Goal: Task Accomplishment & Management: Use online tool/utility

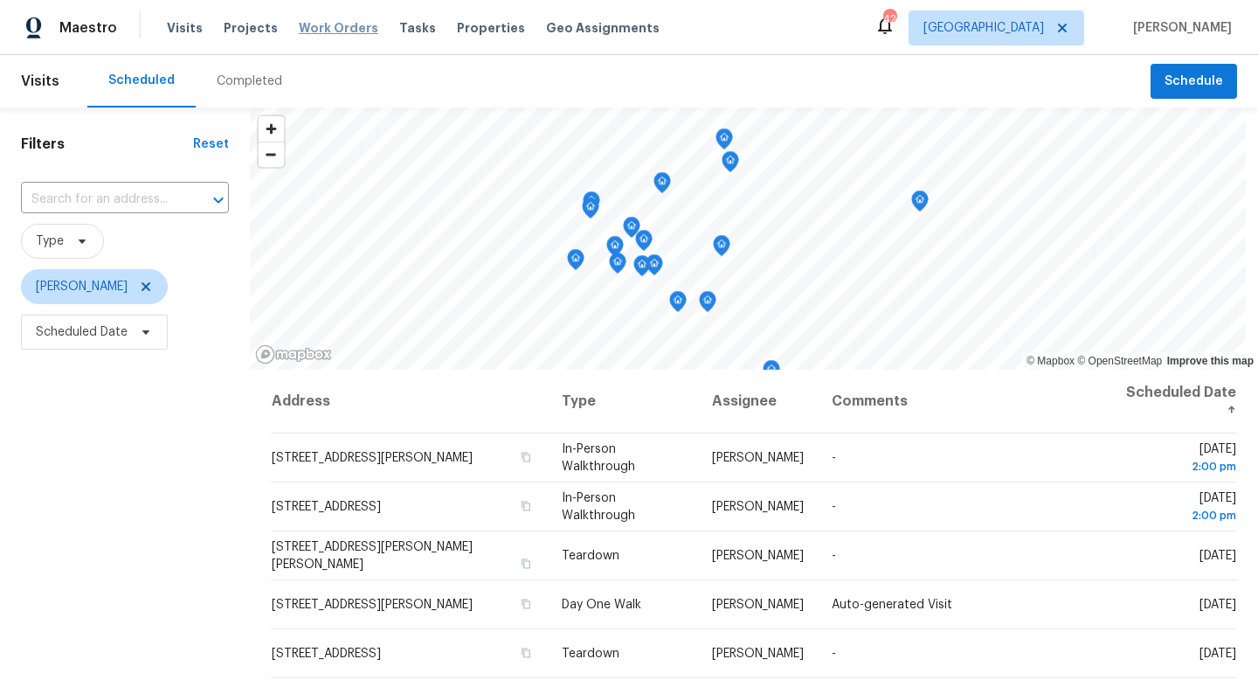
click at [323, 33] on span "Work Orders" at bounding box center [338, 27] width 79 height 17
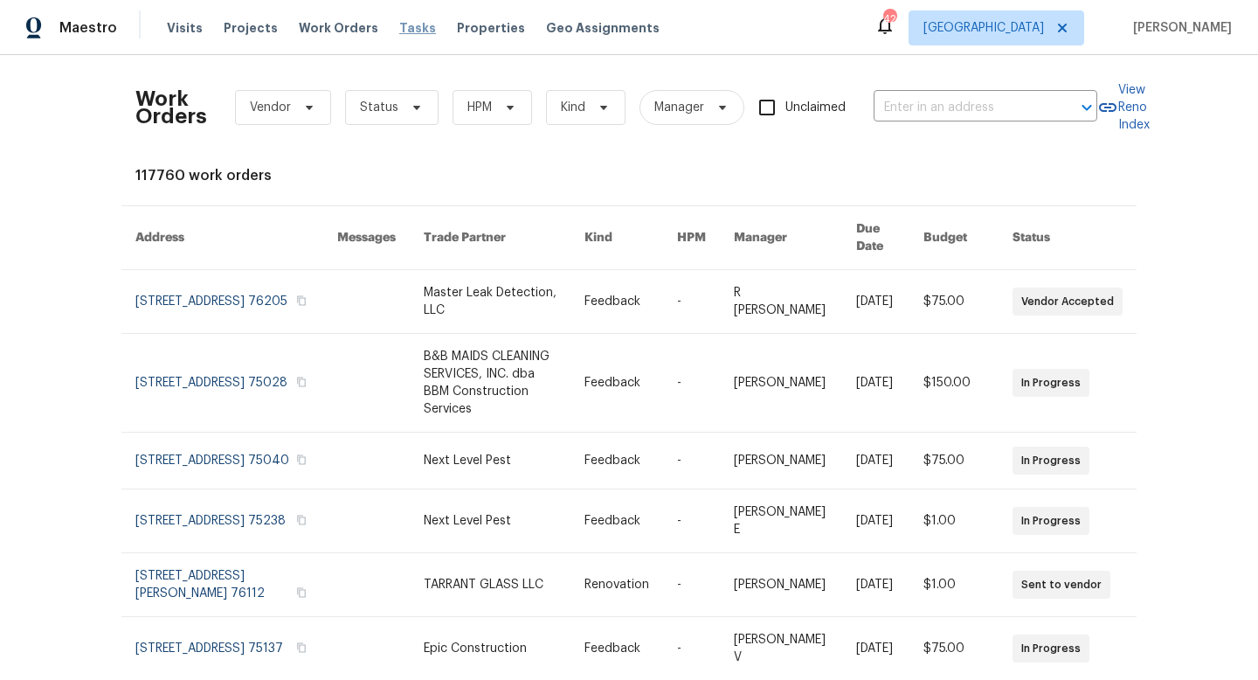
click at [400, 33] on span "Tasks" at bounding box center [417, 28] width 37 height 12
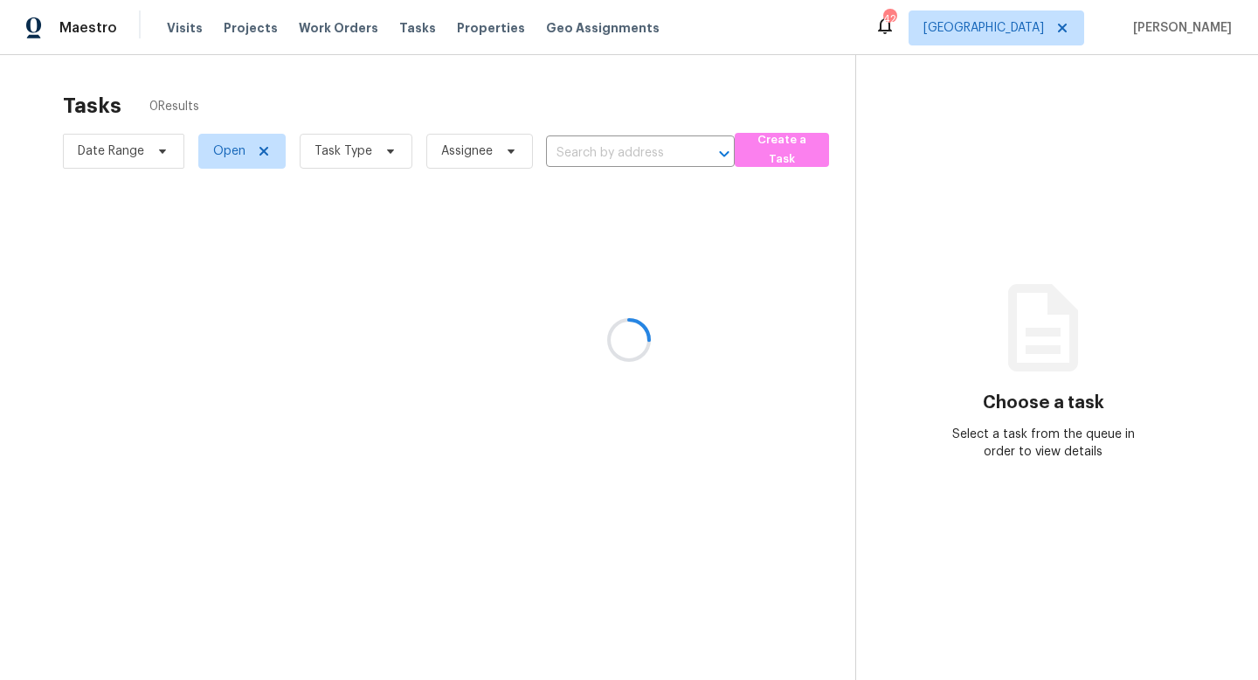
click at [394, 149] on div at bounding box center [629, 340] width 1258 height 680
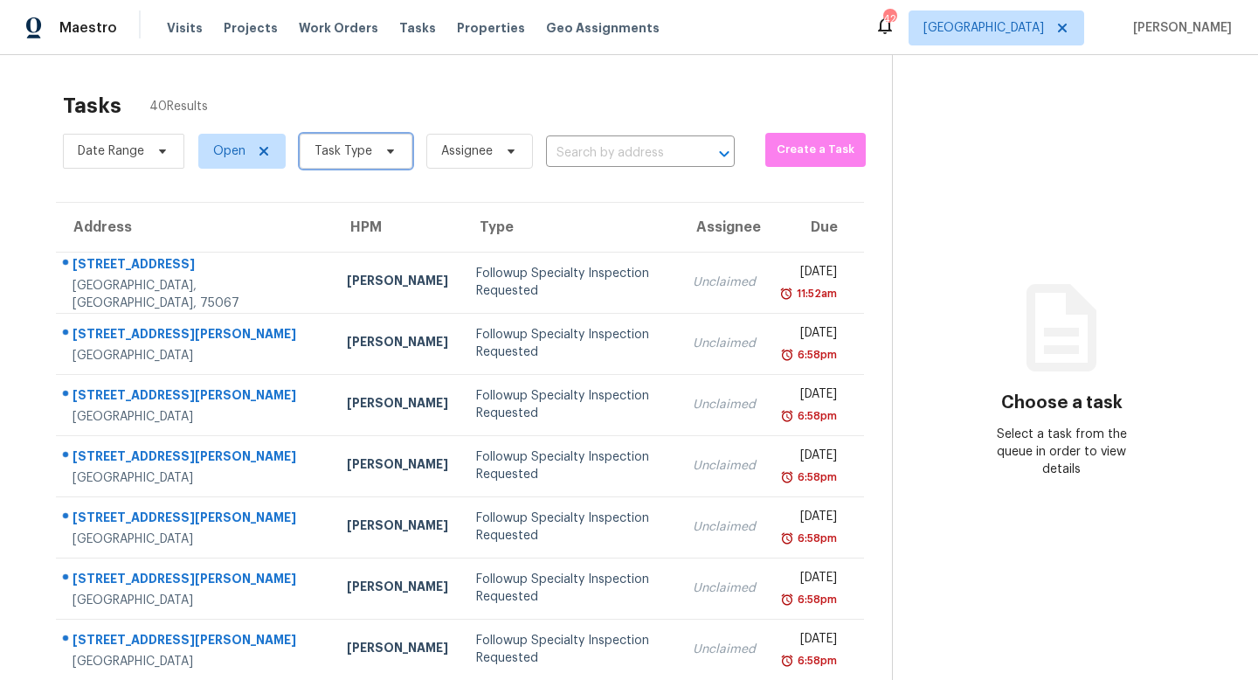
click at [390, 151] on icon at bounding box center [390, 151] width 14 height 14
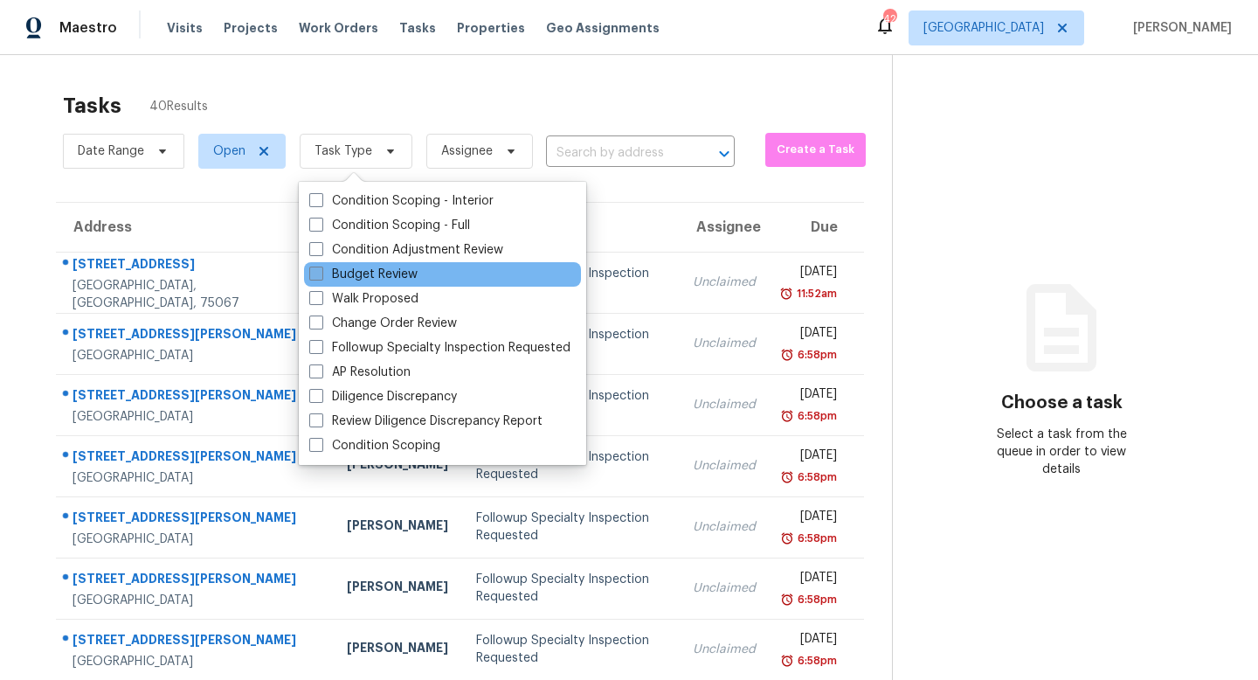
click at [387, 280] on label "Budget Review" at bounding box center [363, 274] width 108 height 17
click at [321, 277] on input "Budget Review" at bounding box center [314, 271] width 11 height 11
checkbox input "true"
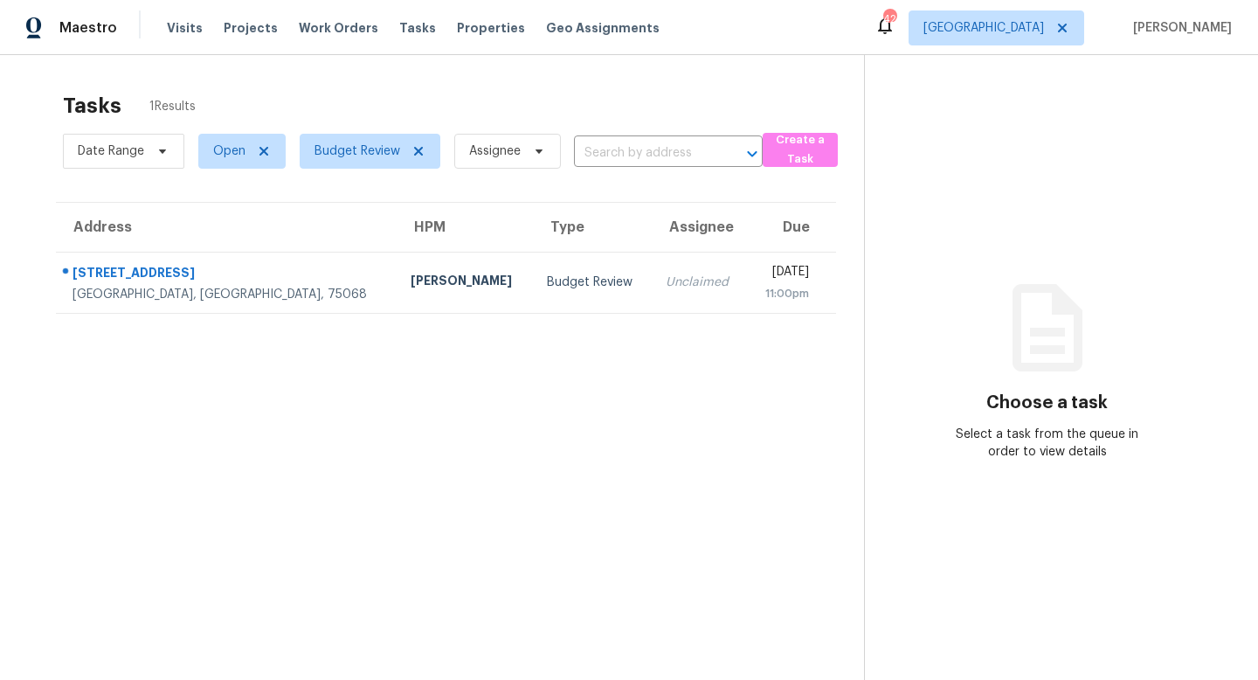
click at [425, 114] on div "Tasks 1 Results" at bounding box center [463, 105] width 801 height 45
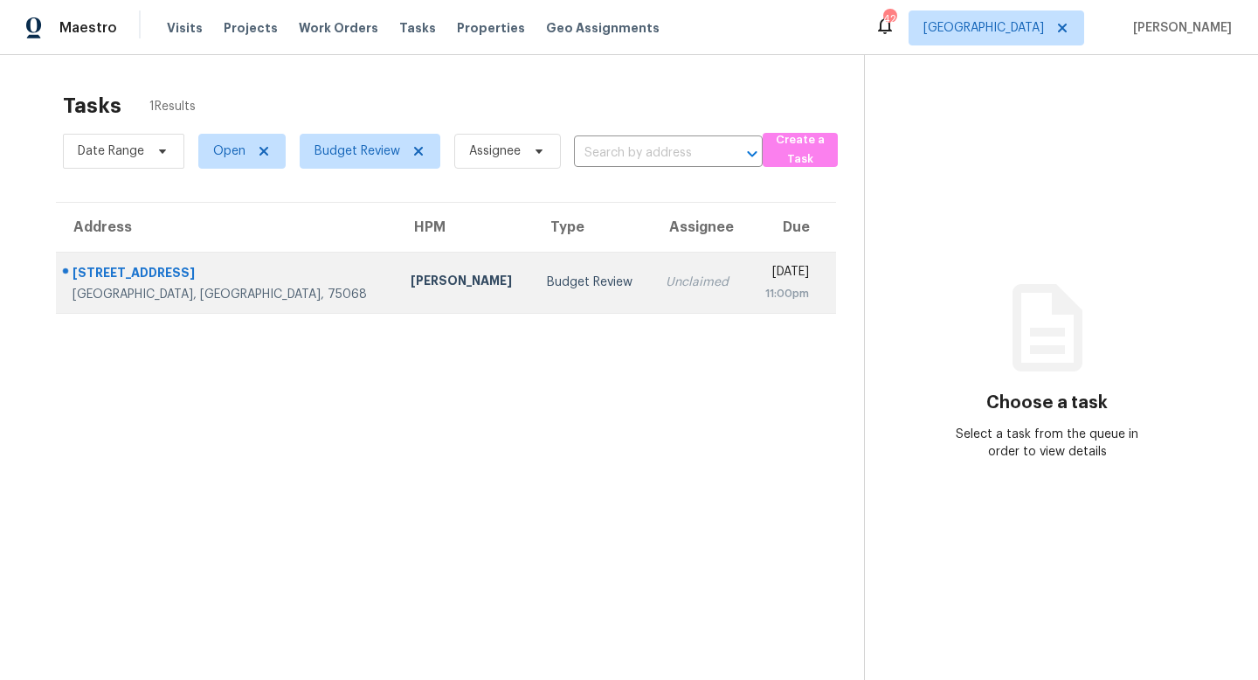
click at [411, 273] on div "[PERSON_NAME]" at bounding box center [464, 283] width 107 height 22
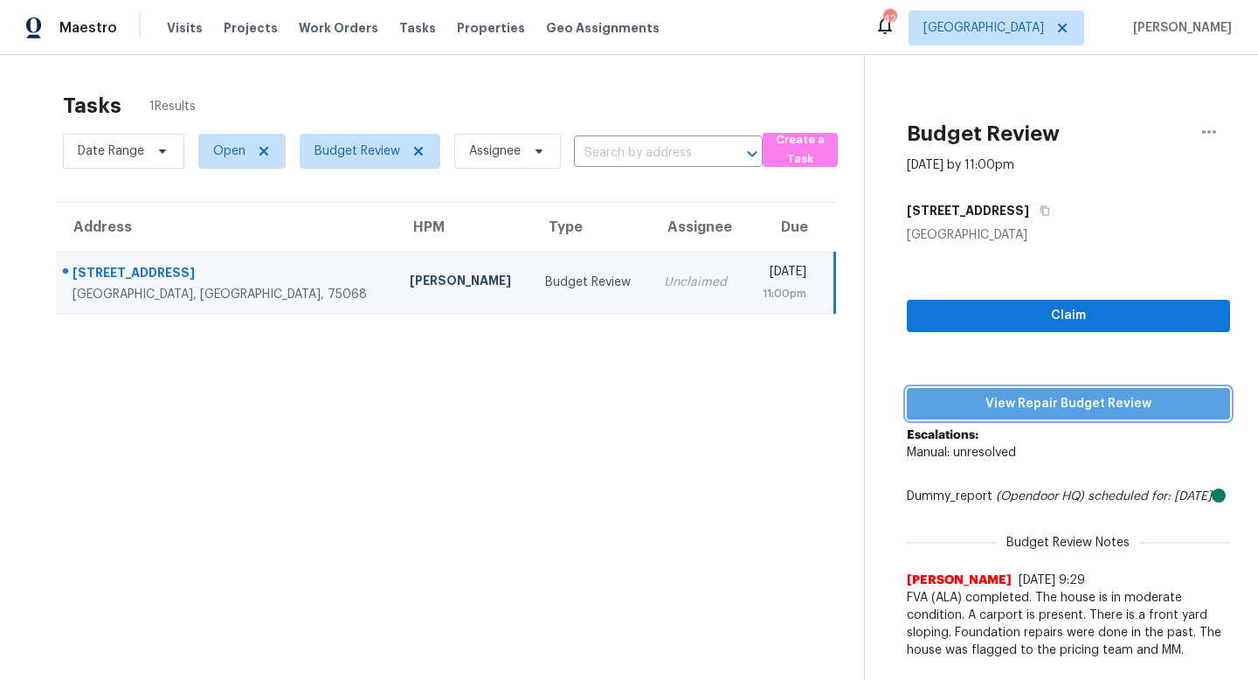
click at [947, 407] on span "View Repair Budget Review" at bounding box center [1068, 404] width 295 height 22
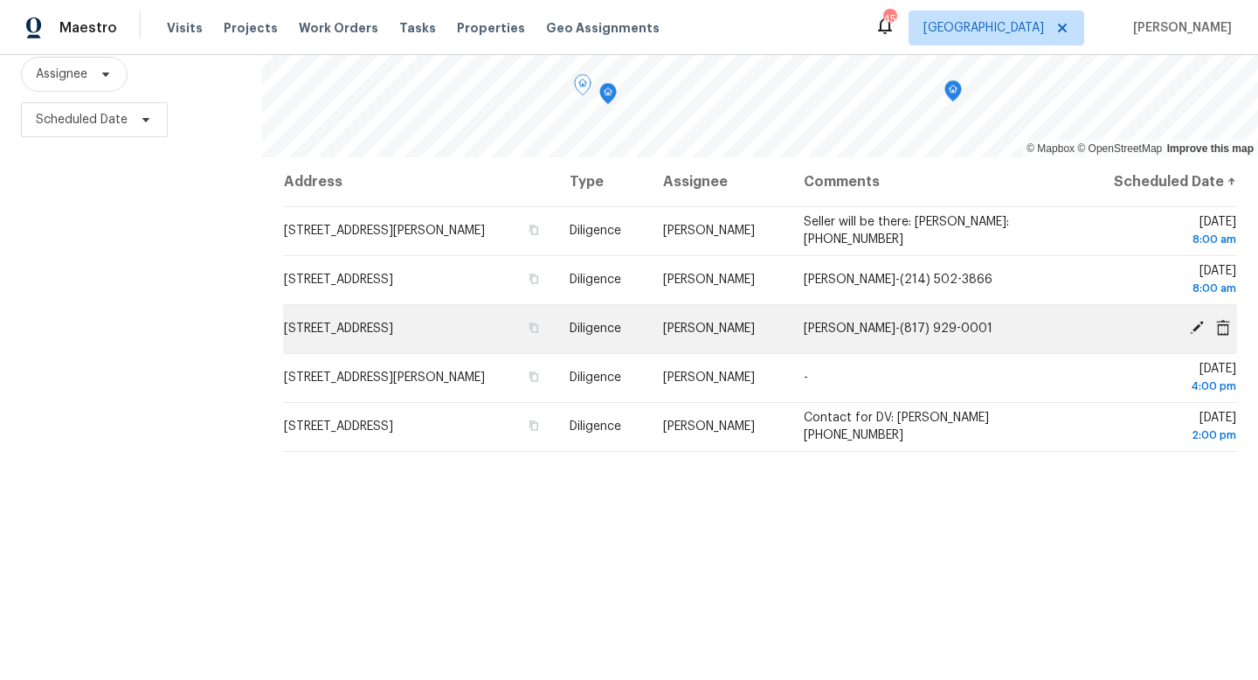
scroll to position [233, 0]
